Goal: Find specific page/section: Find specific page/section

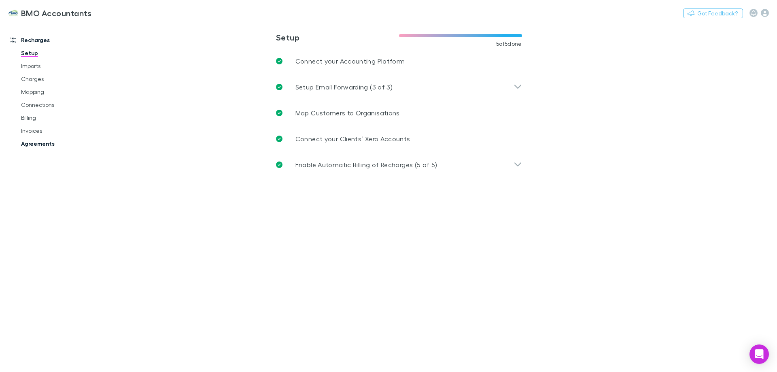
click at [36, 142] on link "Agreements" at bounding box center [61, 143] width 96 height 13
